Goal: Navigation & Orientation: Find specific page/section

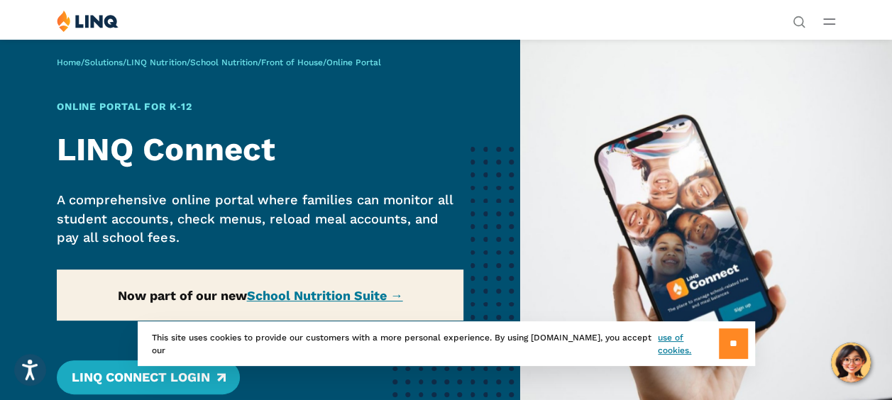
click at [724, 341] on input "**" at bounding box center [733, 344] width 29 height 31
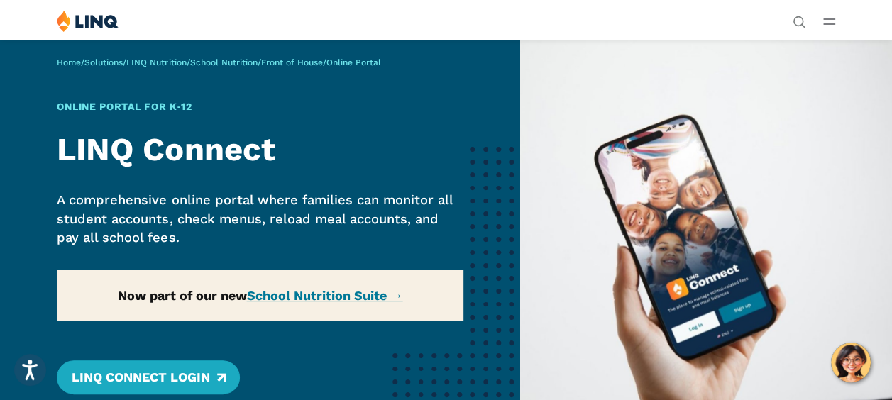
click at [311, 332] on div "Home / Solutions / LINQ Nutrition / School Nutrition / Front of House / Online …" at bounding box center [260, 252] width 520 height 427
click at [677, 180] on span "School Nutrition" at bounding box center [710, 175] width 67 height 10
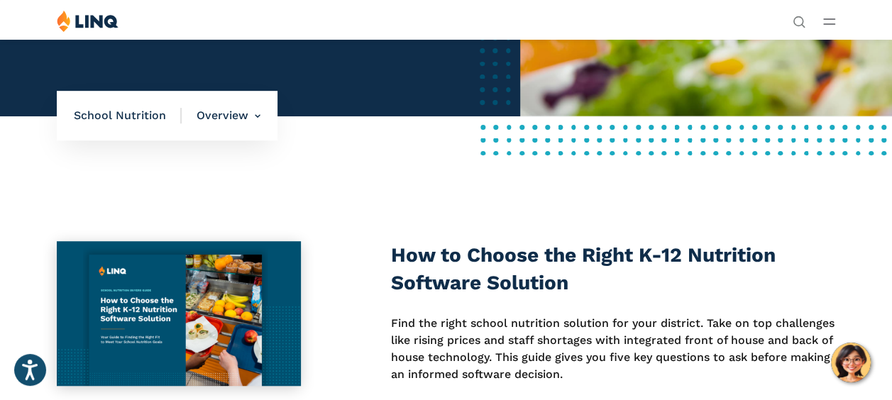
scroll to position [373, 0]
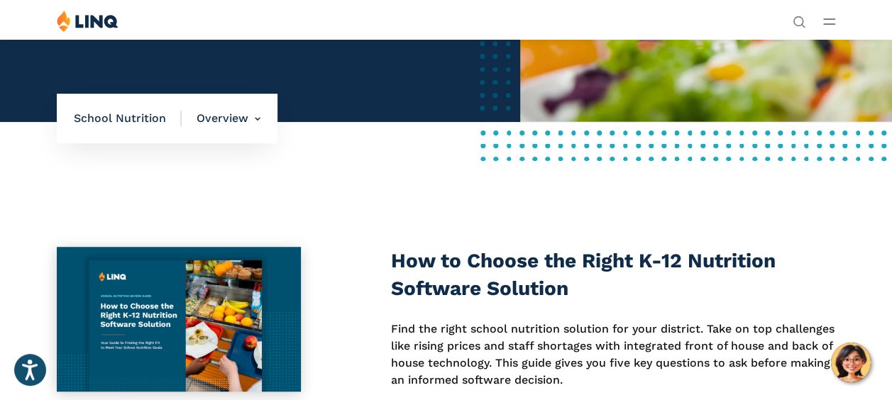
click at [150, 126] on span "School Nutrition" at bounding box center [128, 119] width 108 height 16
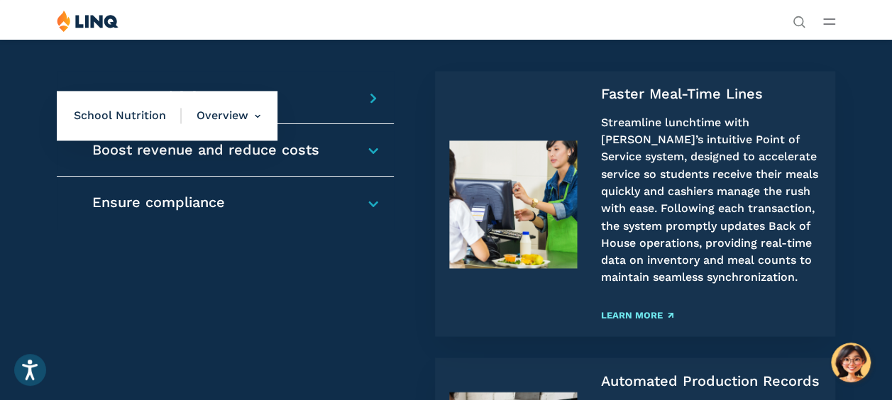
scroll to position [0, 0]
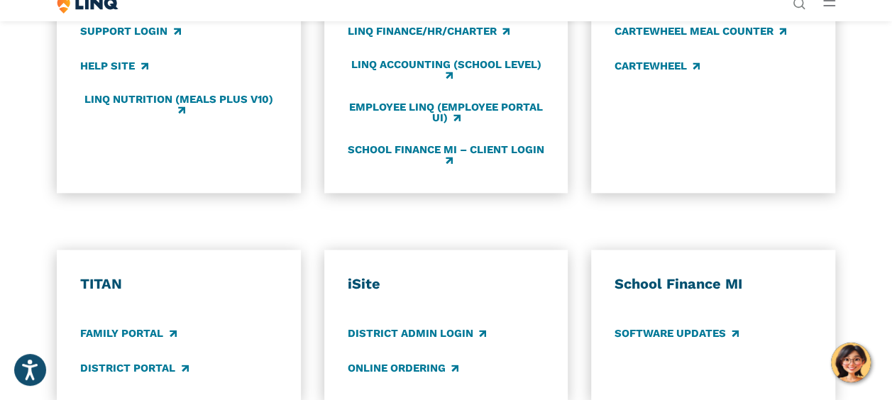
scroll to position [784, 0]
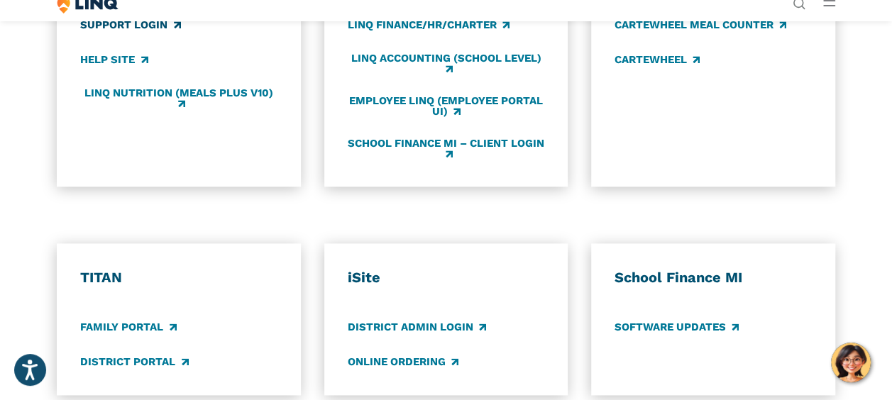
click at [148, 33] on link "Support Login" at bounding box center [130, 26] width 100 height 16
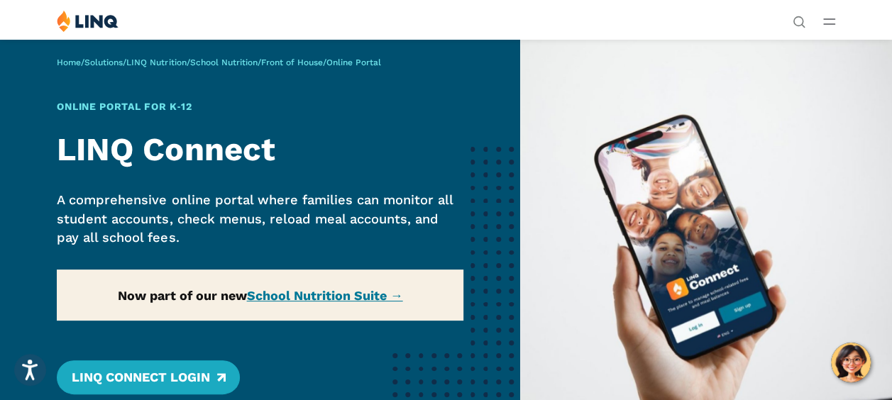
click at [668, 255] on link "Login" at bounding box center [692, 261] width 49 height 13
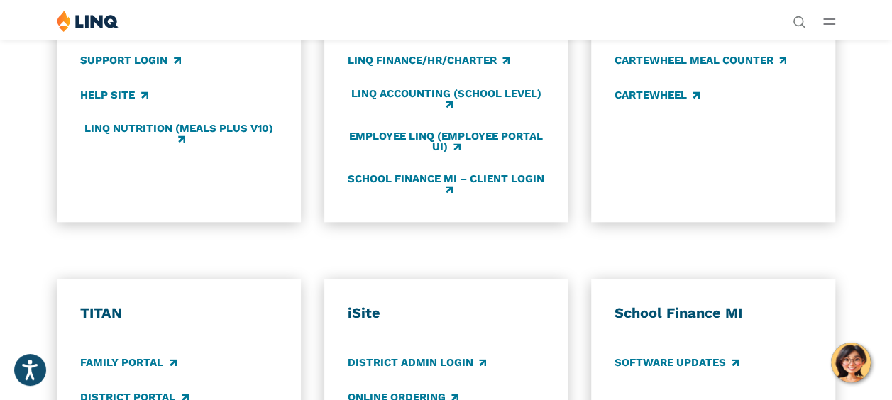
scroll to position [745, 0]
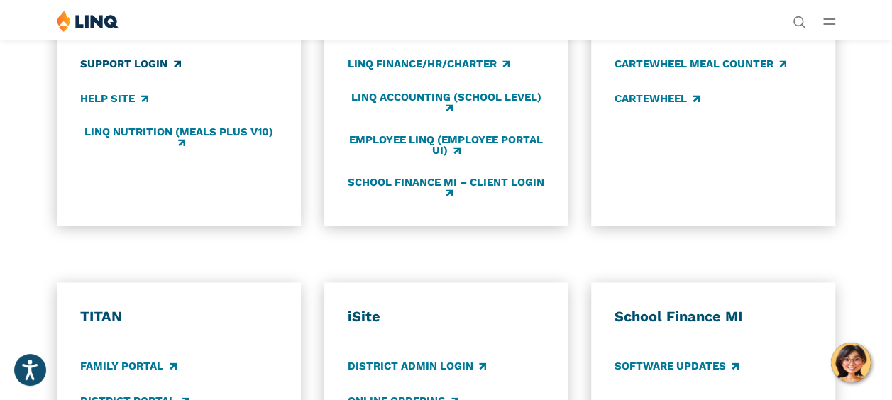
click at [162, 72] on link "Support Login" at bounding box center [130, 65] width 100 height 16
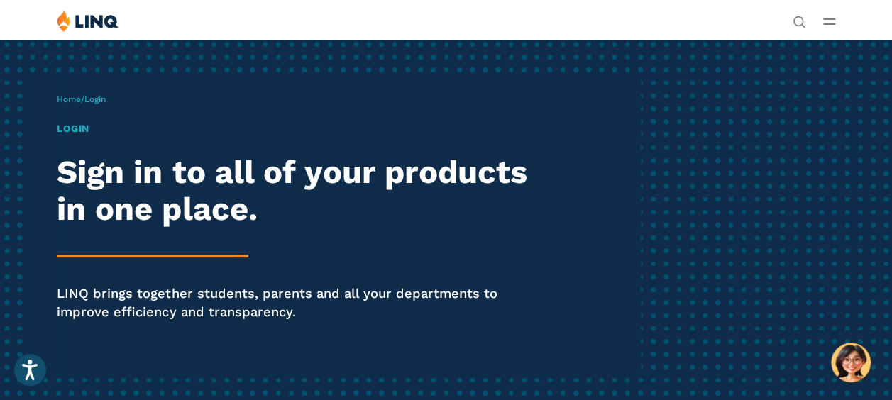
click at [668, 255] on link "Login" at bounding box center [692, 261] width 49 height 13
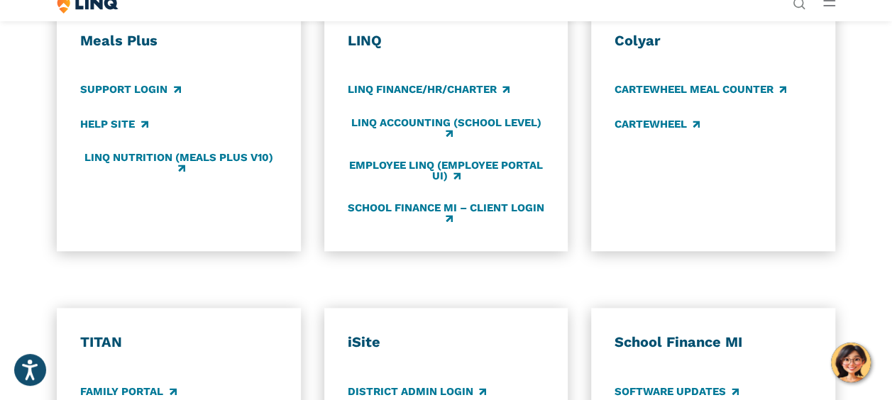
scroll to position [724, 0]
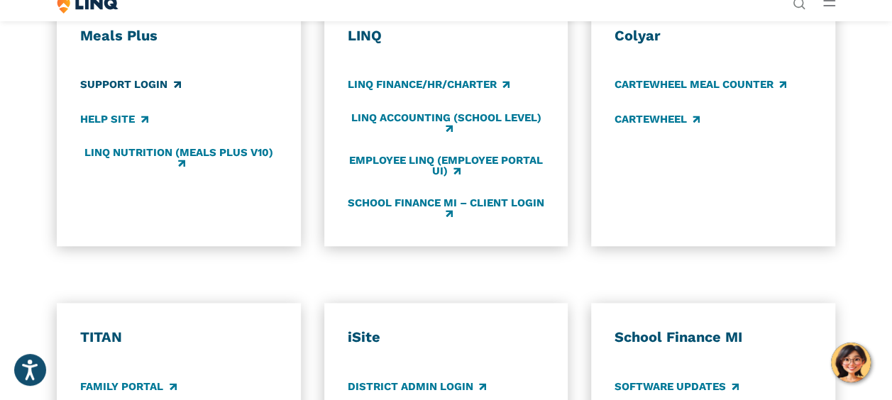
click at [171, 93] on link "Support Login" at bounding box center [130, 85] width 100 height 16
